Goal: Task Accomplishment & Management: Manage account settings

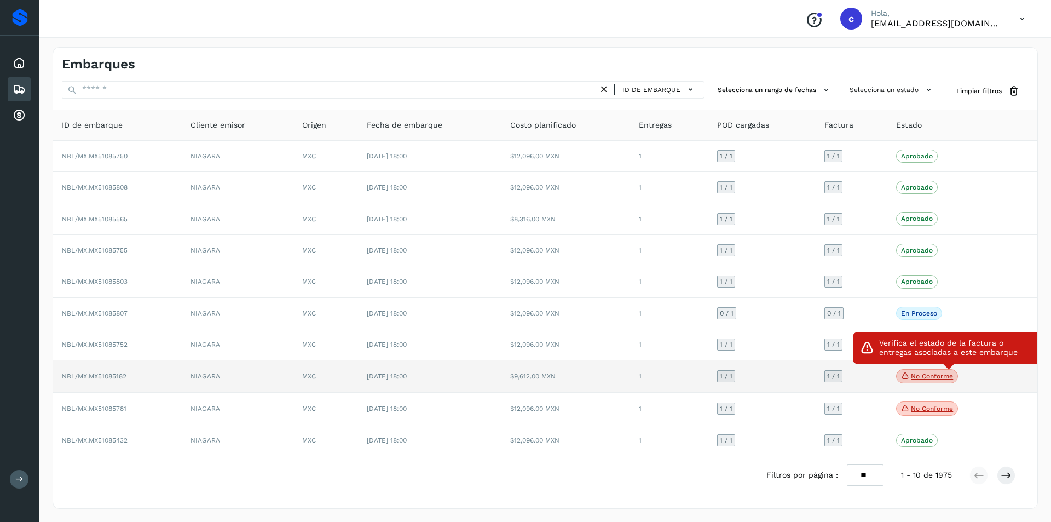
click at [908, 376] on icon at bounding box center [905, 376] width 9 height 10
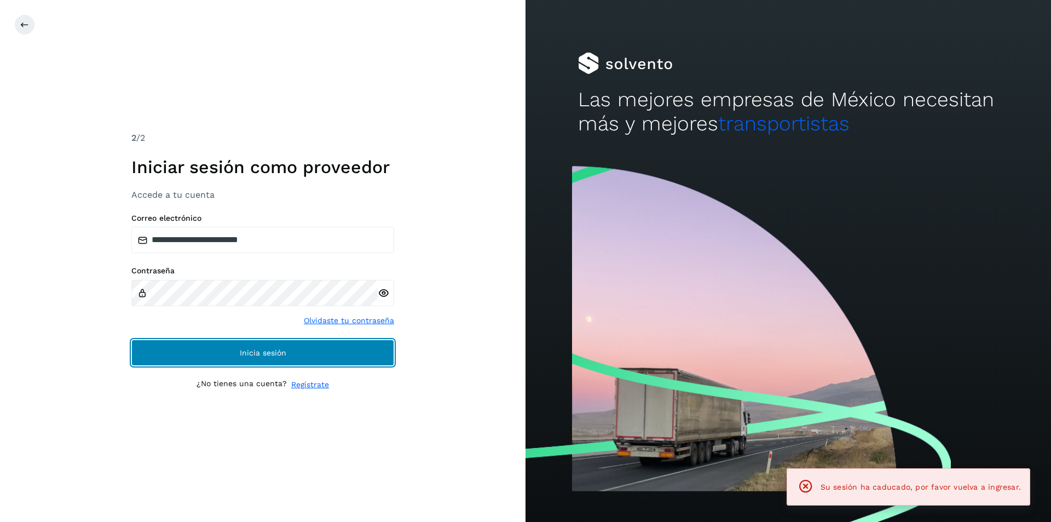
click at [262, 345] on button "Inicia sesión" at bounding box center [262, 352] width 263 height 26
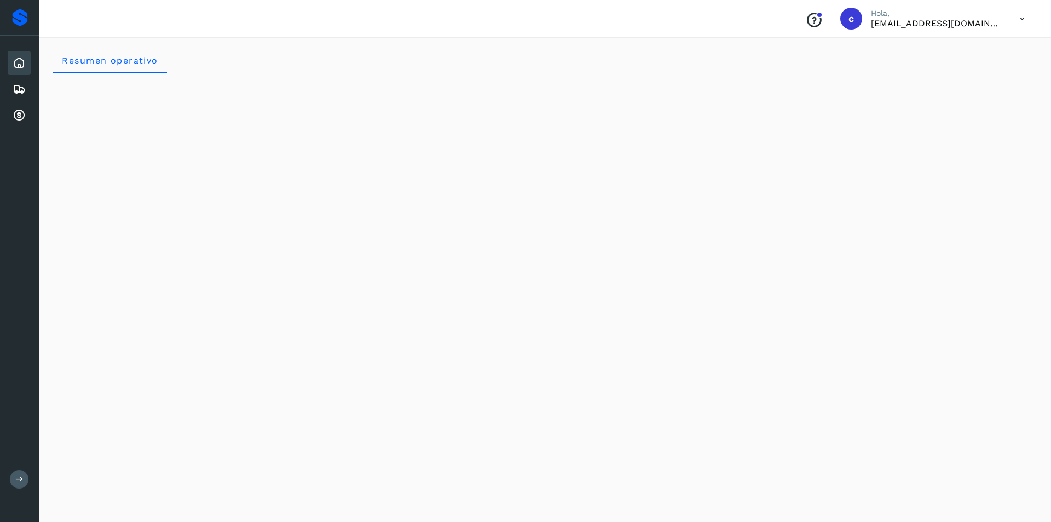
click at [1017, 26] on icon at bounding box center [1022, 19] width 22 height 22
click at [965, 53] on div "Cerrar sesión" at bounding box center [967, 49] width 130 height 21
